Goal: Find specific page/section: Find specific page/section

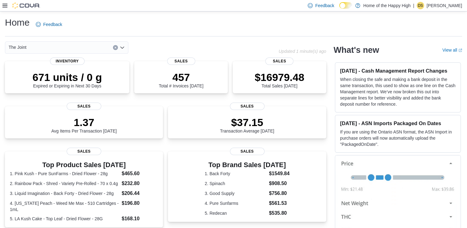
click at [8, 10] on div at bounding box center [21, 5] width 38 height 11
click at [5, 8] on icon at bounding box center [4, 5] width 5 height 5
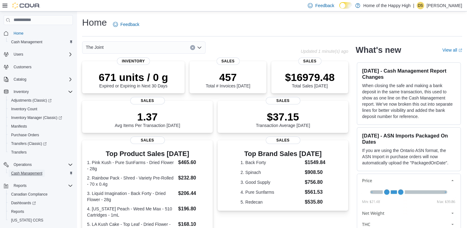
click at [16, 170] on span "Cash Management" at bounding box center [26, 172] width 31 height 7
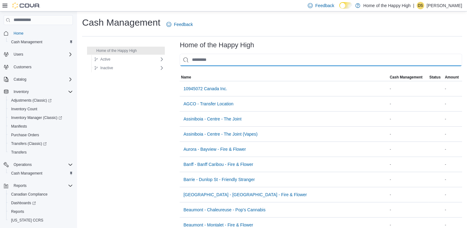
click at [239, 57] on input "This is a search bar. As you type, the results lower in the page will automatic…" at bounding box center [320, 60] width 282 height 12
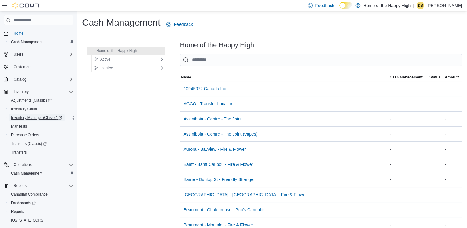
click at [20, 116] on span "Inventory Manager (Classic)" at bounding box center [36, 117] width 51 height 5
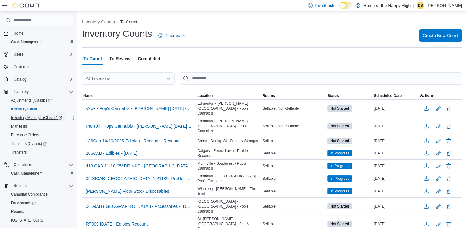
click at [23, 117] on span "Inventory Manager (Classic)" at bounding box center [36, 117] width 51 height 5
